Goal: Find specific page/section: Find specific page/section

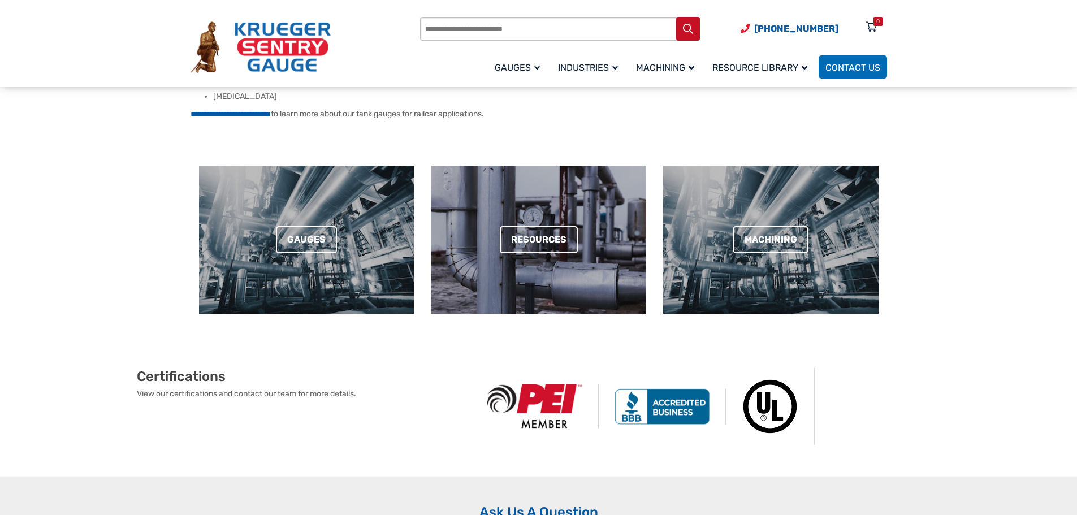
scroll to position [339, 0]
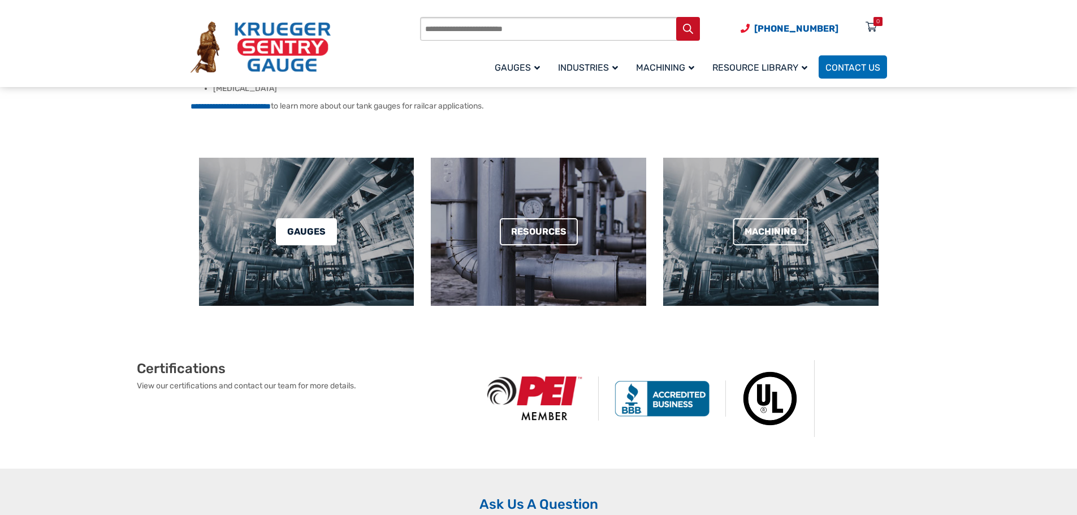
click at [334, 231] on link "Gauges" at bounding box center [306, 231] width 61 height 27
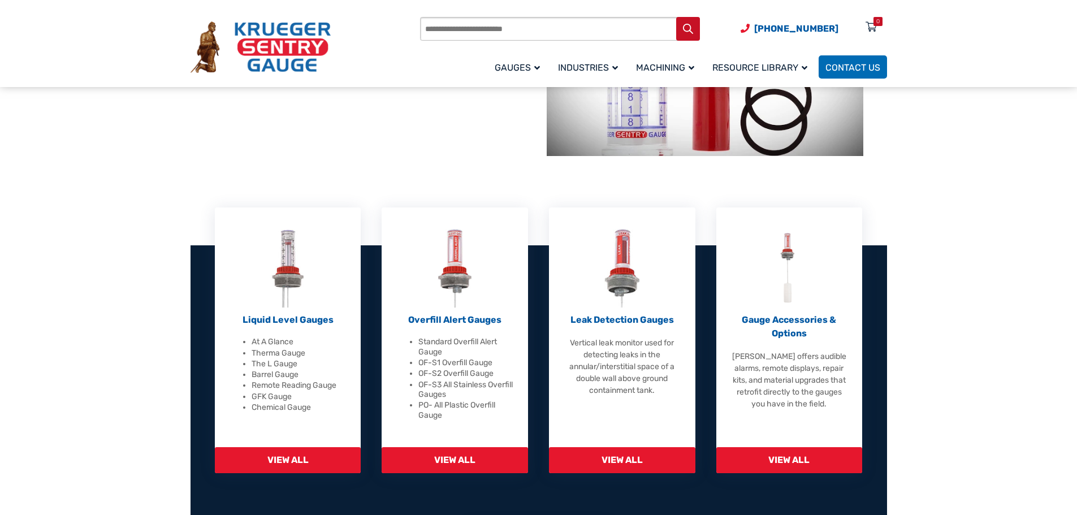
scroll to position [226, 0]
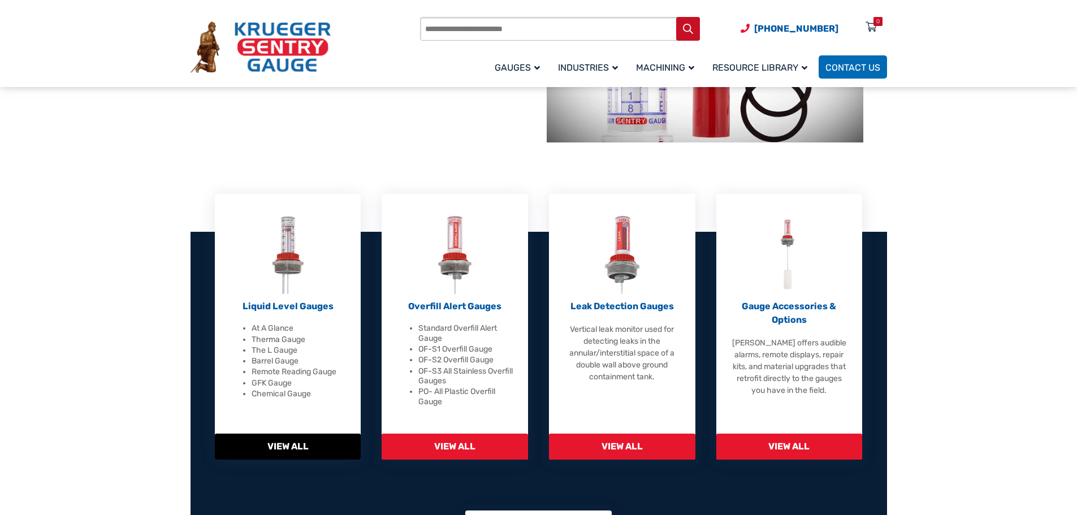
click at [278, 330] on li "At A Glance" at bounding box center [300, 328] width 96 height 10
